Goal: Task Accomplishment & Management: Complete application form

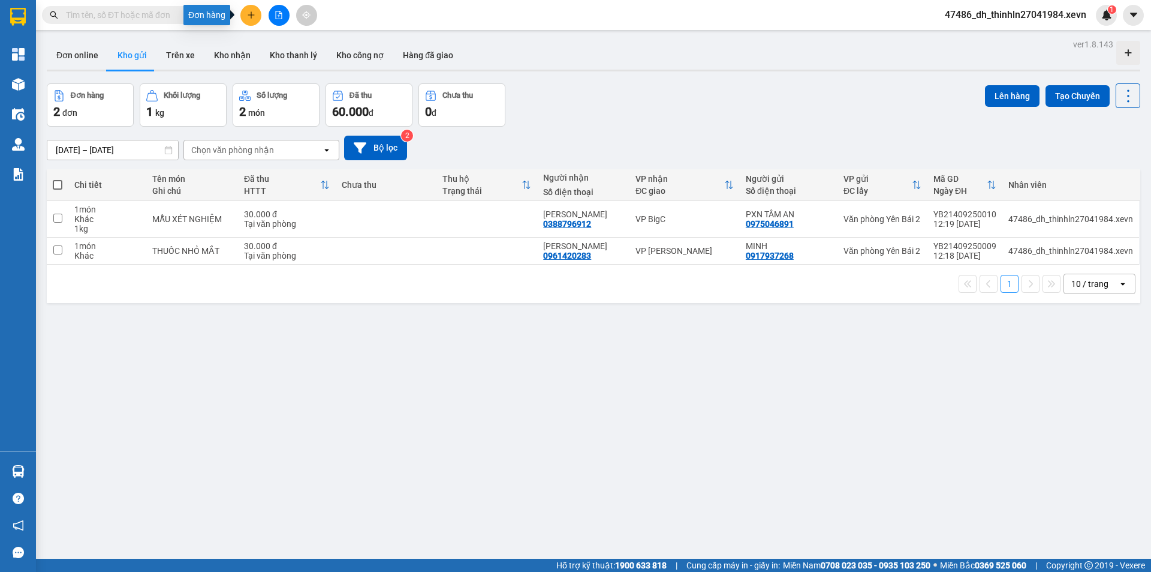
click at [250, 13] on icon "plus" at bounding box center [251, 15] width 8 height 8
click at [278, 46] on div "Tạo đơn hàng" at bounding box center [298, 44] width 52 height 13
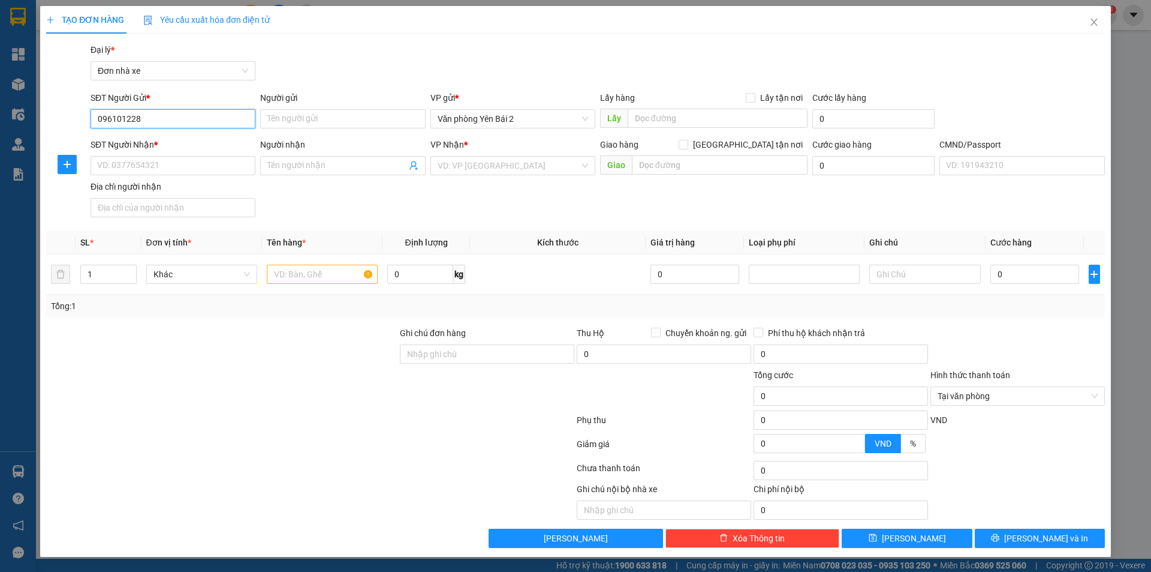
type input "0961012289"
click at [182, 146] on div "0961012289 - [PERSON_NAME]" at bounding box center [173, 142] width 151 height 13
type input "[PERSON_NAME]"
type input "0977262392"
type input "[PERSON_NAME]"
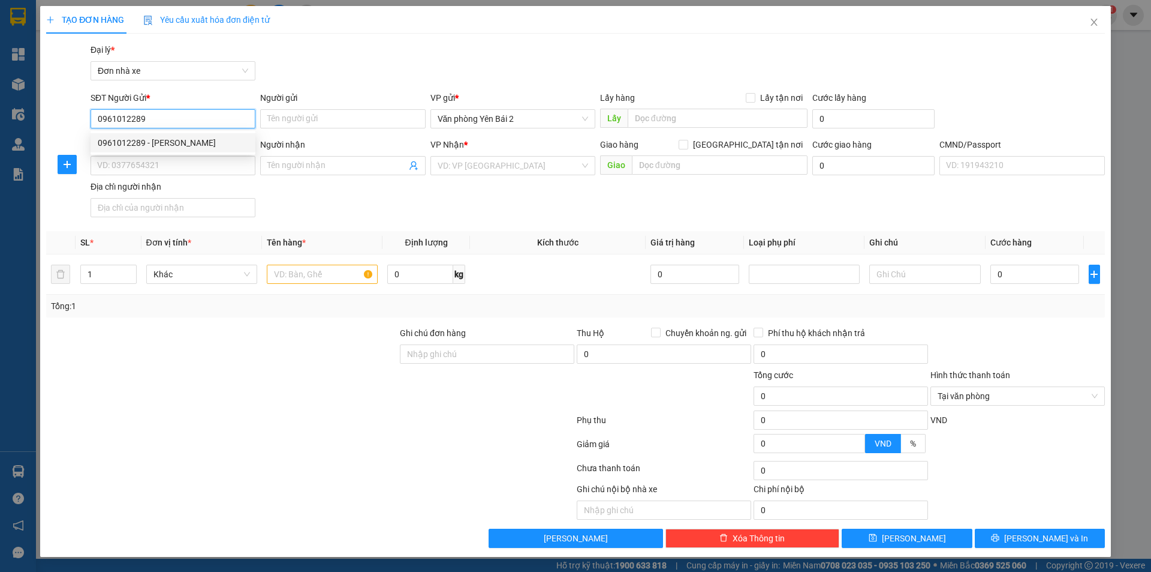
type input "1"
type input "0961012289"
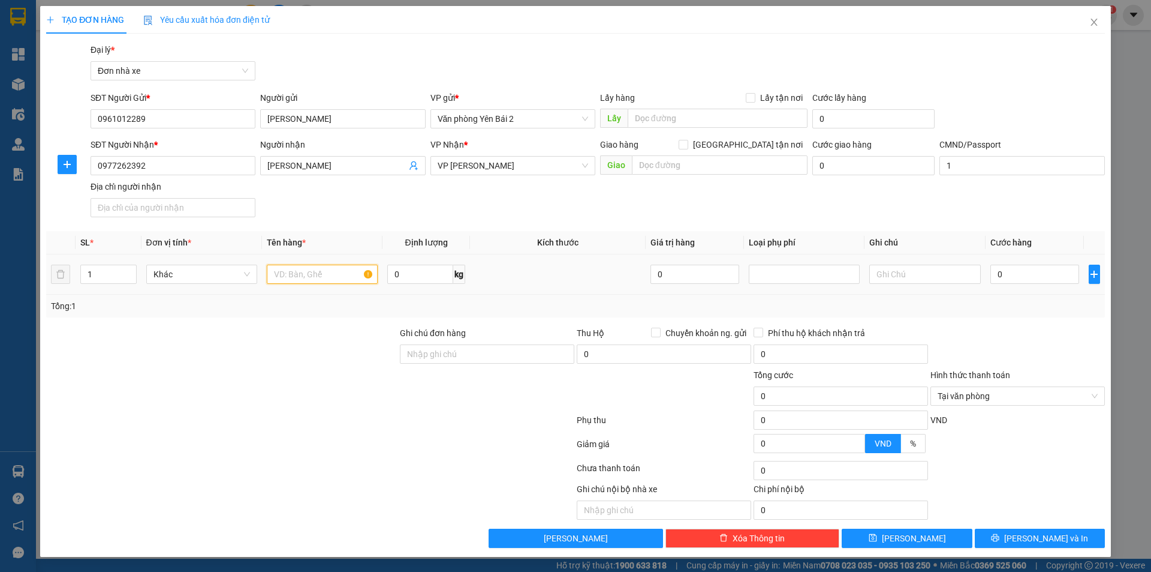
click at [318, 274] on input "text" at bounding box center [322, 273] width 111 height 19
drag, startPoint x: 547, startPoint y: 166, endPoint x: 469, endPoint y: 170, distance: 78.1
click at [467, 170] on span "VP [PERSON_NAME]" at bounding box center [513, 166] width 151 height 18
type input "QUẦN ÁO"
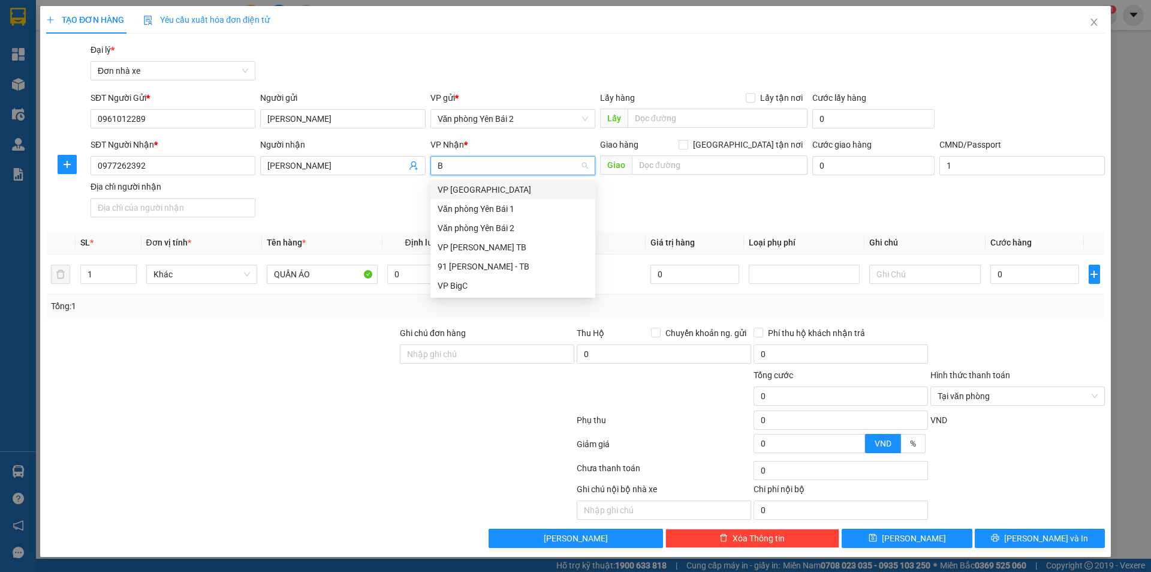
type input "BI"
click at [469, 210] on div "VP BigC" at bounding box center [513, 208] width 151 height 13
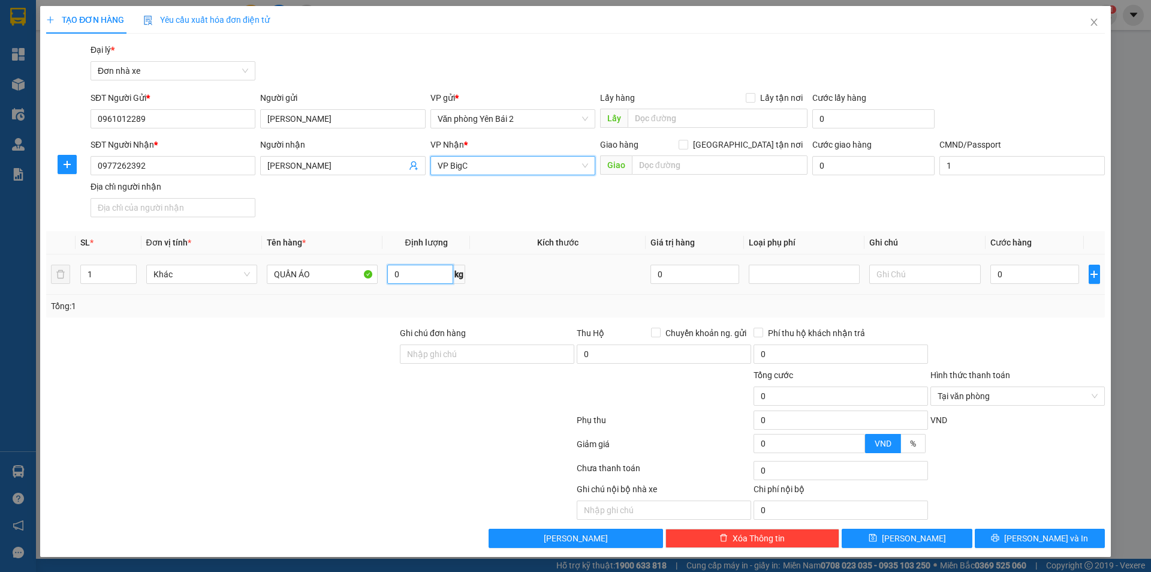
click at [420, 274] on input "0" at bounding box center [420, 273] width 66 height 19
type input "1"
click at [1040, 279] on input "0" at bounding box center [1035, 273] width 89 height 19
type input "3"
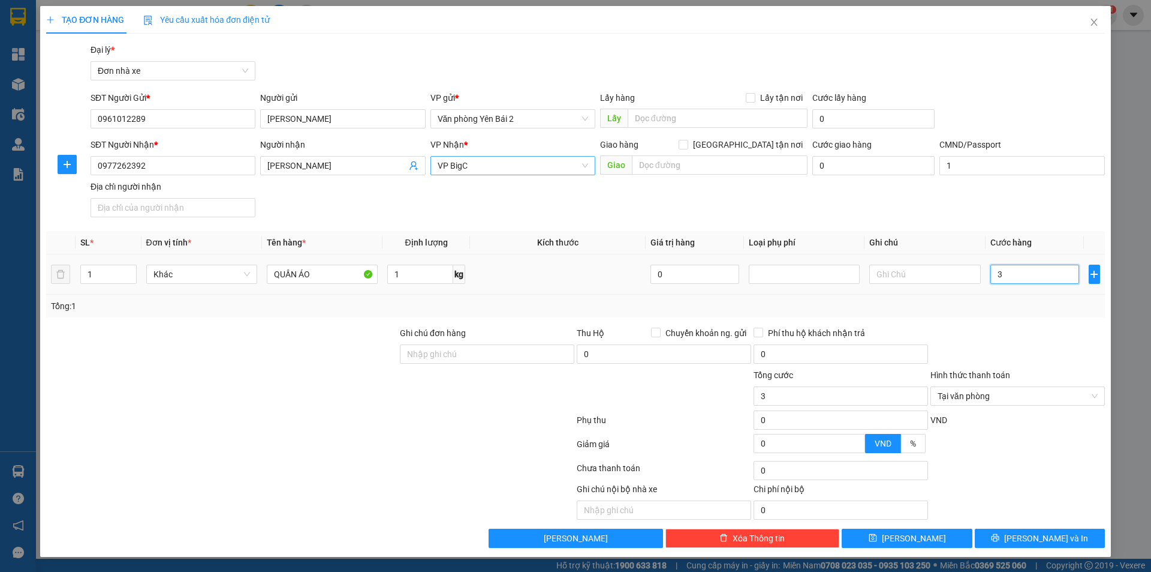
type input "30"
type input "300"
type input "3.000"
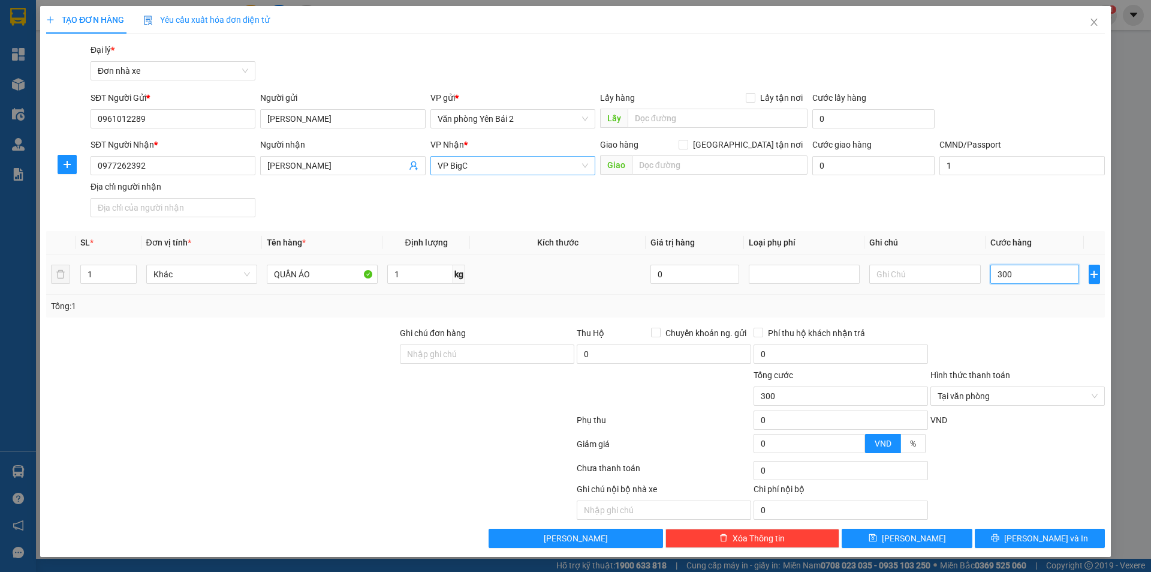
type input "3.000"
type input "30.000"
drag, startPoint x: 1054, startPoint y: 542, endPoint x: 991, endPoint y: 519, distance: 66.4
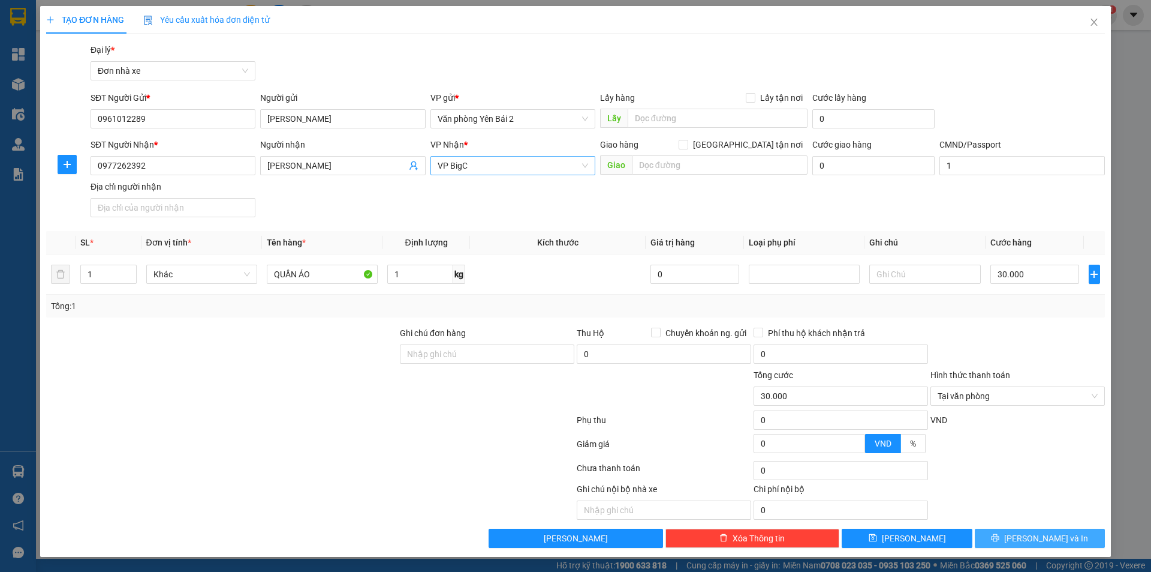
click at [1048, 540] on span "[PERSON_NAME] và In" at bounding box center [1047, 537] width 84 height 13
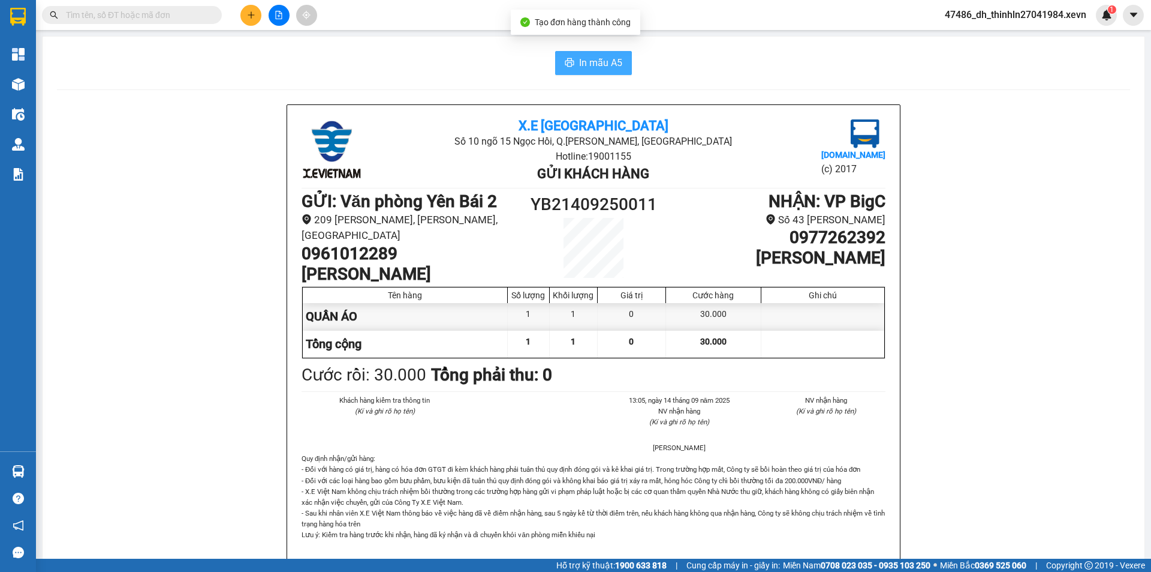
click at [609, 61] on span "In mẫu A5" at bounding box center [600, 62] width 43 height 15
